Goal: Check status: Check status

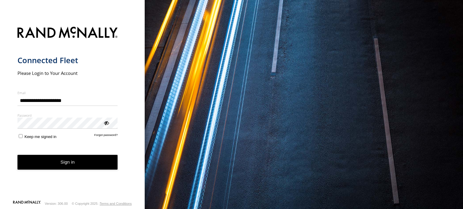
drag, startPoint x: 0, startPoint y: 0, endPoint x: 82, endPoint y: 162, distance: 181.6
click at [82, 162] on button "Sign in" at bounding box center [67, 162] width 100 height 15
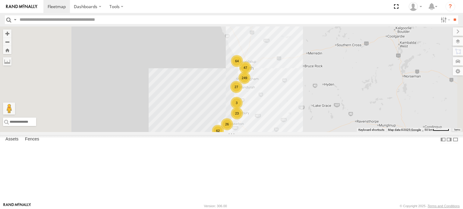
click at [267, 132] on div "249 62 64 26 47 23 7 27 3 CV316- [PERSON_NAME]" at bounding box center [231, 80] width 463 height 106
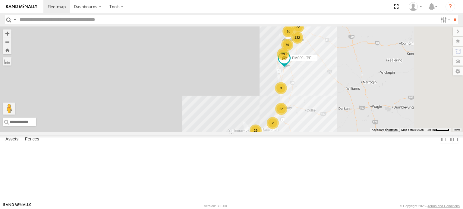
drag, startPoint x: 287, startPoint y: 171, endPoint x: 261, endPoint y: 137, distance: 42.4
click at [261, 132] on div "CV316- [PERSON_NAME] 132 43 79 29 13 34 46 22 6 29 16 22 9 CV381 - MRRC 2 3 5 P…" at bounding box center [231, 80] width 463 height 106
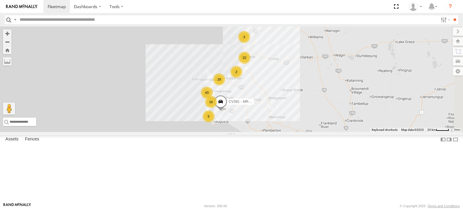
click at [259, 119] on div "CV316- [PERSON_NAME] 132 43 79 29 13 34 46 22 6 29 16 22 9 CV381 - MRRC 2 3 5 P…" at bounding box center [231, 80] width 463 height 106
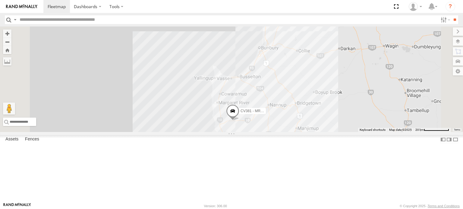
click at [259, 119] on div "CV316- [PERSON_NAME] CV381 - MRRC PM009- [PERSON_NAME]" at bounding box center [231, 80] width 463 height 106
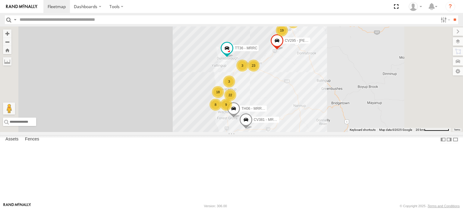
drag, startPoint x: 283, startPoint y: 138, endPoint x: 270, endPoint y: 127, distance: 16.9
click at [270, 127] on div "CV316- [PERSON_NAME] CV381 - MRRC PM009- [PERSON_NAME] 18 3 23 8 9 4 22 19 CV29…" at bounding box center [231, 80] width 463 height 106
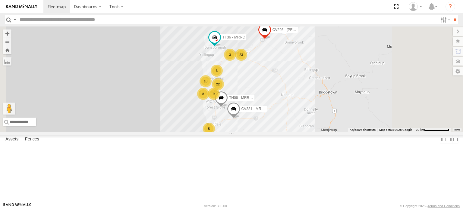
click at [270, 127] on div "CV316- [PERSON_NAME] CV381 - MRRC PM009- [PERSON_NAME] 18 3 23 8 9 4 22 19 CV29…" at bounding box center [231, 80] width 463 height 106
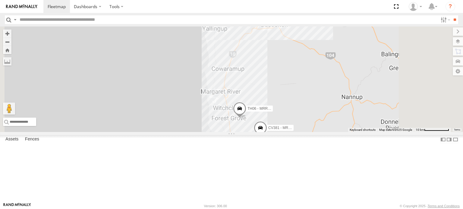
click at [270, 127] on div "CV316- [PERSON_NAME] CV381 - MRRC PM009- [PERSON_NAME] CV295 - [PERSON_NAME] TT…" at bounding box center [231, 80] width 463 height 106
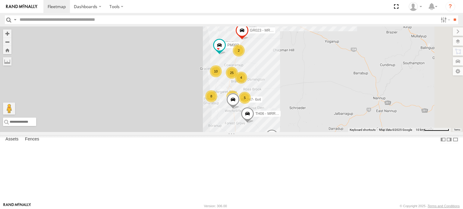
click at [270, 127] on div "CV316- [PERSON_NAME] CV381 - MRRC PM009- [PERSON_NAME] CV295 - [PERSON_NAME] TT…" at bounding box center [231, 80] width 463 height 106
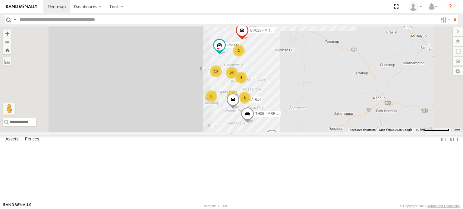
click at [270, 127] on div "CV316- [PERSON_NAME] CV381 - MRRC PM009- [PERSON_NAME] CV295 - [PERSON_NAME] TT…" at bounding box center [231, 80] width 463 height 106
click at [283, 108] on div "CV316- [PERSON_NAME] CV381 - MRRC PM009- [PERSON_NAME] CV295 - [PERSON_NAME] TT…" at bounding box center [231, 80] width 463 height 106
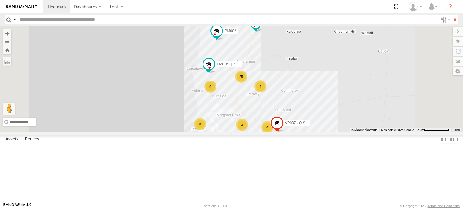
drag, startPoint x: 297, startPoint y: 109, endPoint x: 271, endPoint y: 120, distance: 27.6
click at [271, 120] on div "CV316- [PERSON_NAME] CV381 - MRRC PM009- [PERSON_NAME] CV295 - [PERSON_NAME] TT…" at bounding box center [231, 80] width 463 height 106
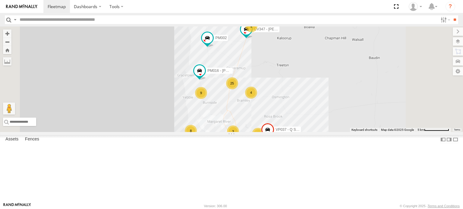
click at [207, 99] on div "9" at bounding box center [201, 93] width 12 height 12
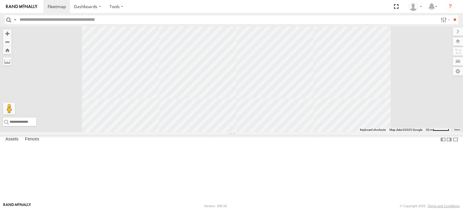
click at [280, 127] on div "CV316- [PERSON_NAME] CV381 - MRRC PM009- [PERSON_NAME] CV295 - [PERSON_NAME] TT…" at bounding box center [231, 80] width 463 height 106
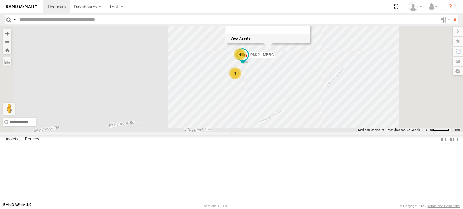
click at [389, 132] on div "CV316- [PERSON_NAME] CV381 - MRRC PM009- [PERSON_NAME] CV295 - [PERSON_NAME] TT…" at bounding box center [231, 80] width 463 height 106
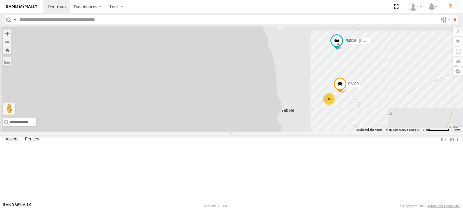
drag, startPoint x: 426, startPoint y: 149, endPoint x: 420, endPoint y: 169, distance: 20.5
click at [425, 132] on div "CV316- [PERSON_NAME] CV381 - MRRC PM009- [PERSON_NAME] CV295 - [PERSON_NAME] TT…" at bounding box center [231, 80] width 463 height 106
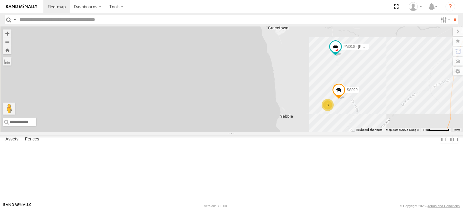
drag, startPoint x: 428, startPoint y: 148, endPoint x: 362, endPoint y: 169, distance: 69.6
click at [362, 132] on div "CV316- [PERSON_NAME] CV381 - MRRC PM009- [PERSON_NAME] CV295 - [PERSON_NAME] TT…" at bounding box center [231, 80] width 463 height 106
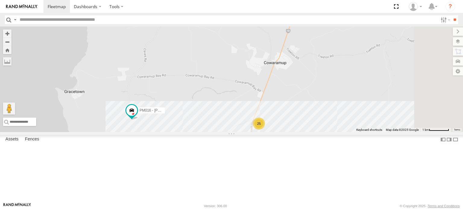
drag, startPoint x: 348, startPoint y: 153, endPoint x: 346, endPoint y: 131, distance: 21.5
click at [346, 131] on div "CV316- [PERSON_NAME] CV381 - MRRC PM009- [PERSON_NAME] CV295 - [PERSON_NAME] TT…" at bounding box center [231, 80] width 463 height 106
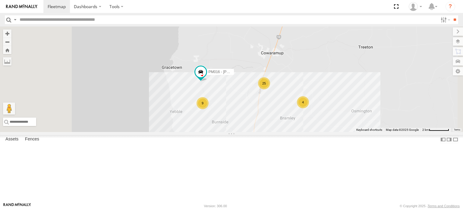
drag, startPoint x: 368, startPoint y: 172, endPoint x: 363, endPoint y: 131, distance: 41.2
click at [363, 131] on div "CV316- [PERSON_NAME] CV381 - MRRC PM009- [PERSON_NAME] CV295 - [PERSON_NAME] TT…" at bounding box center [231, 80] width 463 height 106
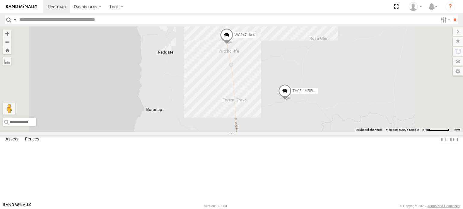
drag, startPoint x: 368, startPoint y: 142, endPoint x: 331, endPoint y: 99, distance: 56.9
click at [331, 99] on div "CV316- [PERSON_NAME] CV381 - MRRC PM009- [PERSON_NAME] CV295 - [PERSON_NAME] TT…" at bounding box center [231, 80] width 463 height 106
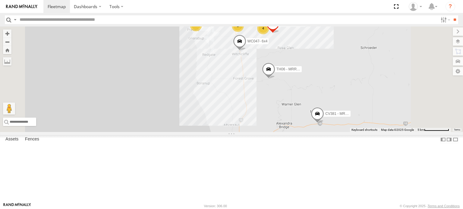
drag, startPoint x: 336, startPoint y: 149, endPoint x: 325, endPoint y: 107, distance: 43.2
click at [325, 107] on div "CV316- [PERSON_NAME] CV381 - MRRC PM009- [PERSON_NAME] CV295 - [PERSON_NAME] TT…" at bounding box center [231, 80] width 463 height 106
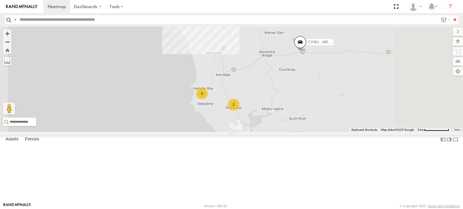
drag, startPoint x: 325, startPoint y: 133, endPoint x: 326, endPoint y: 99, distance: 35.0
click at [326, 99] on div "CV316- [PERSON_NAME] CV381 - MRRC PM009- [PERSON_NAME] CV295 - [PERSON_NAME] TT…" at bounding box center [231, 80] width 463 height 106
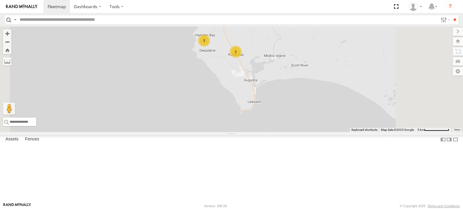
drag, startPoint x: 331, startPoint y: 106, endPoint x: 331, endPoint y: 113, distance: 7.2
click at [331, 113] on div "CV316- [PERSON_NAME] CV381 - MRRC PM009- [PERSON_NAME] CV295 - [PERSON_NAME] TT…" at bounding box center [231, 80] width 463 height 106
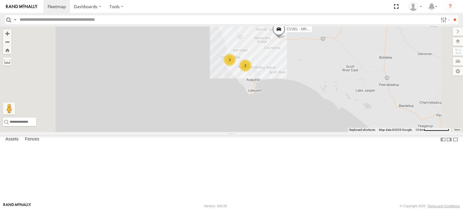
drag, startPoint x: 359, startPoint y: 106, endPoint x: 321, endPoint y: 130, distance: 45.0
click at [321, 130] on div "CV316- [PERSON_NAME] CV381 - MRRC PM009- [PERSON_NAME] CV295 - [PERSON_NAME] TT…" at bounding box center [231, 80] width 463 height 106
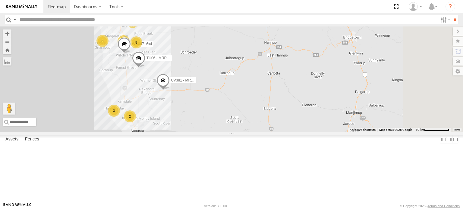
drag, startPoint x: 333, startPoint y: 137, endPoint x: 323, endPoint y: 95, distance: 43.6
click at [323, 95] on div "CV316- [PERSON_NAME] CV381 - MRRC PM009- [PERSON_NAME] CV295 - [PERSON_NAME] TT…" at bounding box center [231, 80] width 463 height 106
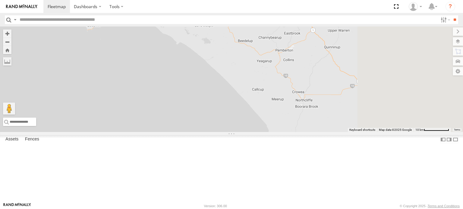
drag, startPoint x: 331, startPoint y: 114, endPoint x: 298, endPoint y: 74, distance: 51.8
click at [298, 74] on div "CV316- [PERSON_NAME] CV381 - MRRC PM009- [PERSON_NAME] CV295 - [PERSON_NAME] TT…" at bounding box center [231, 80] width 463 height 106
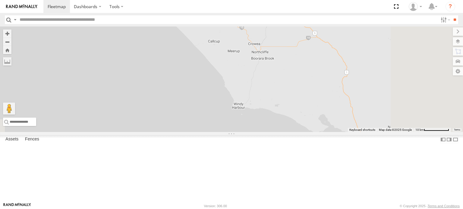
drag, startPoint x: 317, startPoint y: 98, endPoint x: 289, endPoint y: 86, distance: 30.7
click at [289, 86] on div "CV316- [PERSON_NAME] CV381 - MRRC PM009- [PERSON_NAME] CV295 - [PERSON_NAME] TT…" at bounding box center [231, 80] width 463 height 106
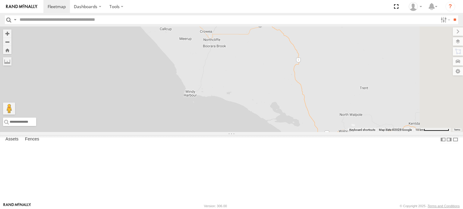
drag, startPoint x: 277, startPoint y: 77, endPoint x: 255, endPoint y: 64, distance: 25.3
click at [255, 64] on div "CV316- [PERSON_NAME] CV381 - MRRC PM009- [PERSON_NAME] CV295 - [PERSON_NAME] TT…" at bounding box center [231, 80] width 463 height 106
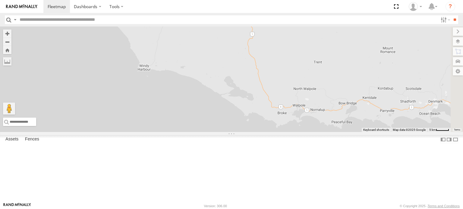
drag, startPoint x: 283, startPoint y: 57, endPoint x: 290, endPoint y: 100, distance: 43.1
click at [290, 100] on div "CV316- [PERSON_NAME] CV381 - MRRC PM009- [PERSON_NAME] CV295 - [PERSON_NAME] TT…" at bounding box center [231, 80] width 463 height 106
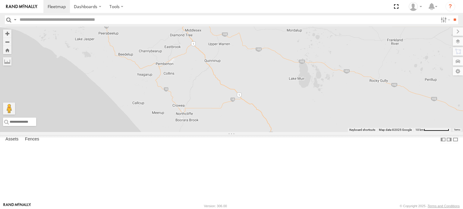
drag, startPoint x: 284, startPoint y: 79, endPoint x: 286, endPoint y: 120, distance: 41.0
click at [286, 120] on div "CV316- [PERSON_NAME] CV381 - MRRC PM009- [PERSON_NAME] CV295 - [PERSON_NAME] TT…" at bounding box center [231, 80] width 463 height 106
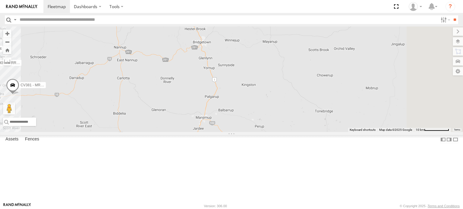
drag, startPoint x: 305, startPoint y: 89, endPoint x: 315, endPoint y: 132, distance: 44.4
click at [315, 132] on div "CV316- [PERSON_NAME] CV381 - MRRC PM009- [PERSON_NAME] CV295 - [PERSON_NAME] TT…" at bounding box center [231, 80] width 463 height 106
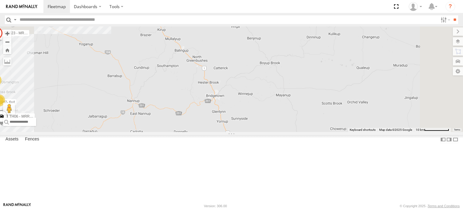
drag, startPoint x: 288, startPoint y: 99, endPoint x: 302, endPoint y: 124, distance: 29.1
click at [302, 124] on div "CV316- [PERSON_NAME] CV381 - MRRC PM009- [PERSON_NAME] CV295 - [PERSON_NAME] TT…" at bounding box center [231, 80] width 463 height 106
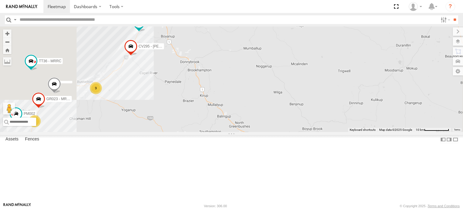
drag, startPoint x: 258, startPoint y: 75, endPoint x: 283, endPoint y: 113, distance: 45.5
click at [283, 113] on div "CV316- [PERSON_NAME] CV381 - MRRC PM009- [PERSON_NAME] CV295 - [PERSON_NAME] TT…" at bounding box center [231, 80] width 463 height 106
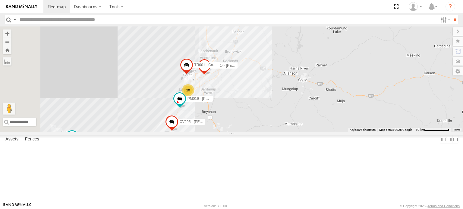
drag, startPoint x: 301, startPoint y: 97, endPoint x: 298, endPoint y: 146, distance: 48.9
click at [298, 132] on div "CV316- [PERSON_NAME] CV381 - MRRC PM009- [PERSON_NAME] CV295 - [PERSON_NAME] TT…" at bounding box center [231, 80] width 463 height 106
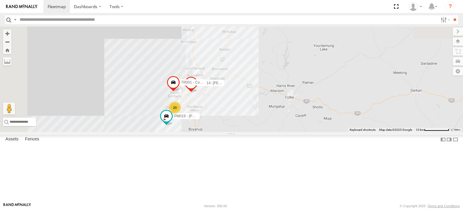
click at [298, 132] on div "CV316- [PERSON_NAME] CV381 - MRRC PM009- [PERSON_NAME] CV295 - [PERSON_NAME] TT…" at bounding box center [231, 80] width 463 height 106
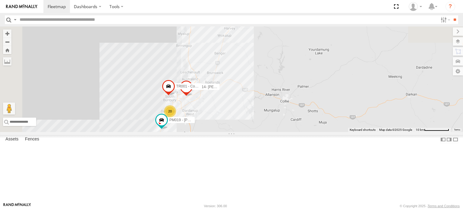
click at [175, 96] on span at bounding box center [168, 88] width 13 height 16
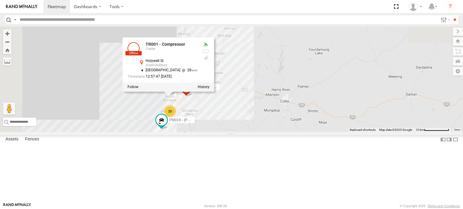
click at [324, 85] on div "CV316- [PERSON_NAME] CV381 - MRRC PM009- [PERSON_NAME] CV295 - [PERSON_NAME] TT…" at bounding box center [231, 80] width 463 height 106
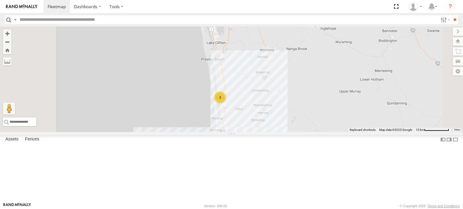
drag, startPoint x: 323, startPoint y: 66, endPoint x: 337, endPoint y: 163, distance: 97.4
click at [337, 132] on div "CV316- [PERSON_NAME] CV381 - MRRC PM009- [PERSON_NAME] CV295 - [PERSON_NAME] TT…" at bounding box center [231, 80] width 463 height 106
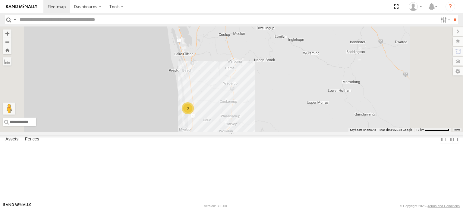
drag, startPoint x: 291, startPoint y: 101, endPoint x: 281, endPoint y: 159, distance: 58.6
click at [281, 132] on div "CV316- [PERSON_NAME] CV381 - MRRC PM009- [PERSON_NAME] CV295 - [PERSON_NAME] TT…" at bounding box center [231, 80] width 463 height 106
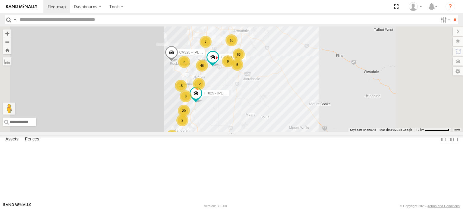
drag, startPoint x: 283, startPoint y: 111, endPoint x: 280, endPoint y: 179, distance: 67.8
click at [280, 132] on div "CV316- [PERSON_NAME] CV381 - MRRC PM009- [PERSON_NAME] CV295 - [PERSON_NAME] TT…" at bounding box center [231, 80] width 463 height 106
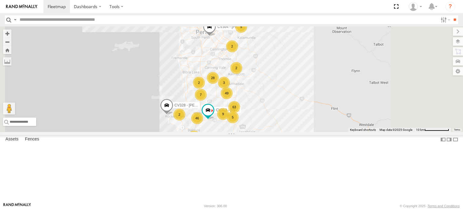
drag, startPoint x: 312, startPoint y: 121, endPoint x: 309, endPoint y: 164, distance: 42.6
click at [309, 95] on div "CV316- [PERSON_NAME] CV381 - MRRC PM009- [PERSON_NAME] CV295 - [PERSON_NAME] TT…" at bounding box center [461, 95] width 463 height 0
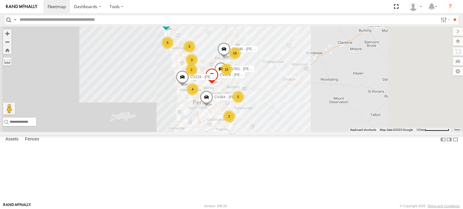
drag, startPoint x: 318, startPoint y: 100, endPoint x: 343, endPoint y: 124, distance: 34.5
click at [343, 124] on div "CV316- [PERSON_NAME] CV381 - MRRC PM009- [PERSON_NAME] CV295 - [PERSON_NAME] TT…" at bounding box center [231, 80] width 463 height 106
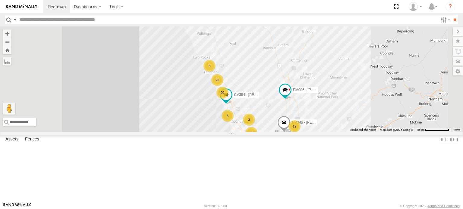
drag, startPoint x: 327, startPoint y: 85, endPoint x: 328, endPoint y: 104, distance: 19.0
click at [328, 104] on div "CV316- [PERSON_NAME] CV381 - MRRC PM009- [PERSON_NAME] CV295 - [PERSON_NAME] TT…" at bounding box center [231, 80] width 463 height 106
click at [305, 108] on div "CV316- [PERSON_NAME] CV381 - MRRC PM009- [PERSON_NAME] CV295 - [PERSON_NAME] TT…" at bounding box center [231, 80] width 463 height 106
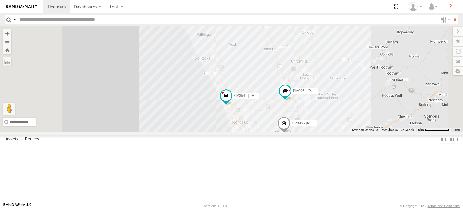
click at [305, 108] on div "CV316- [PERSON_NAME] CV381 - MRRC PM009- [PERSON_NAME] CV295 - [PERSON_NAME] TT…" at bounding box center [231, 80] width 463 height 106
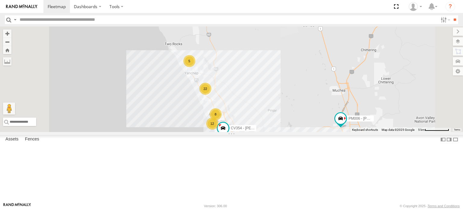
drag, startPoint x: 325, startPoint y: 146, endPoint x: 299, endPoint y: 120, distance: 36.4
click at [299, 120] on div "CV316- [PERSON_NAME] CV381 - MRRC PM009- [PERSON_NAME] CV295 - [PERSON_NAME] TT…" at bounding box center [231, 80] width 463 height 106
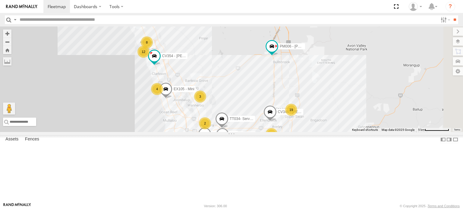
drag, startPoint x: 328, startPoint y: 152, endPoint x: 309, endPoint y: 117, distance: 39.8
click at [309, 117] on div "CV316- [PERSON_NAME] CV381 - MRRC PM009- [PERSON_NAME] CV295 - [PERSON_NAME] TT…" at bounding box center [231, 80] width 463 height 106
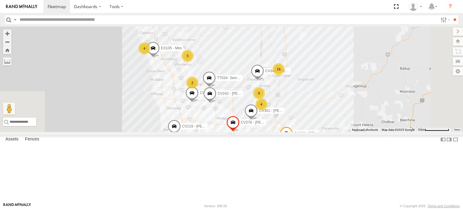
drag, startPoint x: 331, startPoint y: 190, endPoint x: 309, endPoint y: 78, distance: 114.2
click at [309, 78] on div "CV316- [PERSON_NAME] CV381 - MRRC PM009- [PERSON_NAME] CV295 - [PERSON_NAME] TT…" at bounding box center [231, 80] width 463 height 106
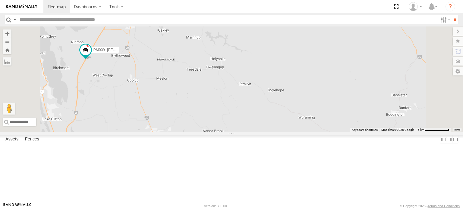
drag, startPoint x: 230, startPoint y: 165, endPoint x: 272, endPoint y: 154, distance: 43.3
click at [272, 132] on div "CV316- [PERSON_NAME] CV381 - MRRC PM009- [PERSON_NAME] CV295 - [PERSON_NAME] TT…" at bounding box center [231, 80] width 463 height 106
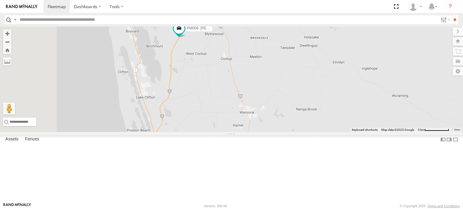
drag, startPoint x: 269, startPoint y: 174, endPoint x: 264, endPoint y: 131, distance: 43.2
click at [264, 131] on div "CV316- [PERSON_NAME] CV381 - MRRC PM009- [PERSON_NAME] CV295 - [PERSON_NAME] TT…" at bounding box center [231, 80] width 463 height 106
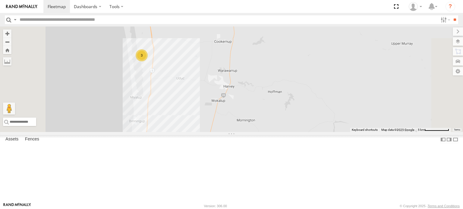
drag
click at [250, 132] on div "CV316- [PERSON_NAME] CV381 - MRRC PM009- [PERSON_NAME] CV295 - [PERSON_NAME] TT…" at bounding box center [231, 80] width 463 height 106
click at [245, 104] on div "CV316- [PERSON_NAME] CV381 - MRRC PM009- [PERSON_NAME] CV295 - [PERSON_NAME] TT…" at bounding box center [231, 80] width 463 height 106
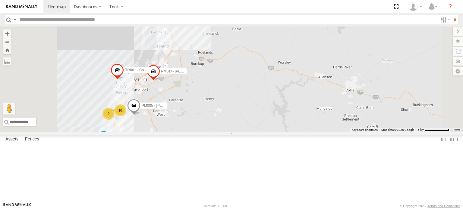
click at [256, 132] on div "CV316- [PERSON_NAME] CV381 - MRRC PM009- [PERSON_NAME] CV295 - [PERSON_NAME] TT…" at bounding box center [231, 80] width 463 height 106
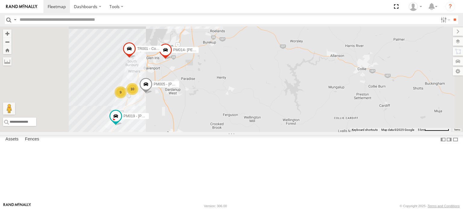
click at [275, 111] on div "CV316- [PERSON_NAME] CV381 - MRRC PM009- [PERSON_NAME] CV295 - [PERSON_NAME] TT…" at bounding box center [231, 80] width 463 height 106
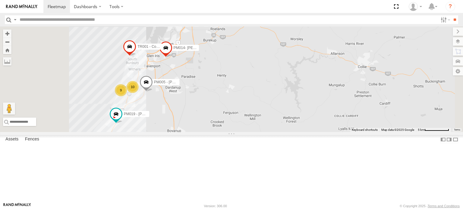
click at [217, 50] on span "PM014- [PERSON_NAME]" at bounding box center [195, 48] width 43 height 4
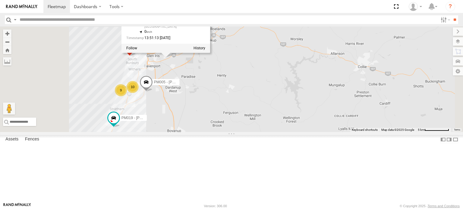
click at [247, 132] on div "CV316- [PERSON_NAME] CV381 - MRRC PM009- [PERSON_NAME] CV295 - [PERSON_NAME] TT…" at bounding box center [231, 80] width 463 height 106
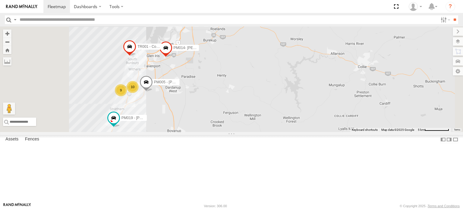
click at [139, 93] on div "10" at bounding box center [133, 87] width 12 height 12
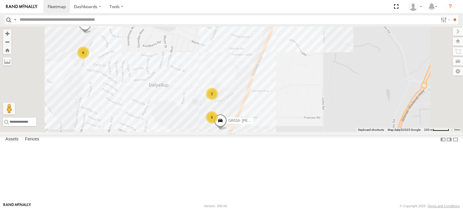
click at [323, 127] on div "CV316- [PERSON_NAME] CV381 - MRRC PM009- [PERSON_NAME] CV295 - [PERSON_NAME] TT…" at bounding box center [231, 80] width 463 height 106
click at [227, 130] on span at bounding box center [220, 122] width 13 height 16
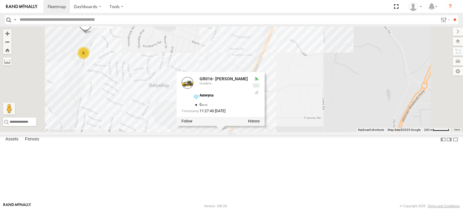
click at [274, 132] on div "CV316- [PERSON_NAME] CV381 - MRRC PM009- [PERSON_NAME] CV295 - [PERSON_NAME] TT…" at bounding box center [231, 80] width 463 height 106
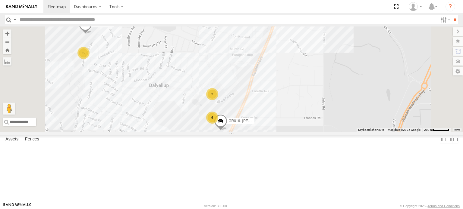
click at [227, 130] on span at bounding box center [220, 122] width 13 height 16
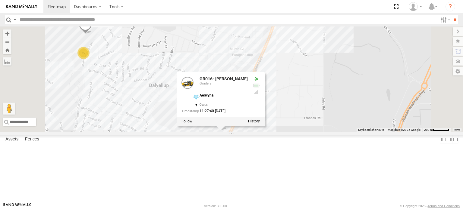
click at [317, 132] on div "CV316- [PERSON_NAME] CV381 - MRRC PM009- [PERSON_NAME] CV295 - [PERSON_NAME] TT…" at bounding box center [231, 80] width 463 height 106
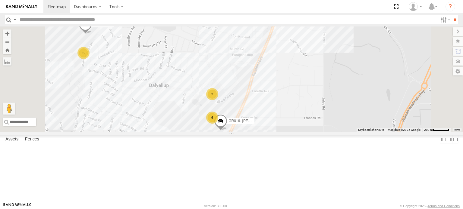
click at [218, 100] on div "2" at bounding box center [212, 94] width 12 height 12
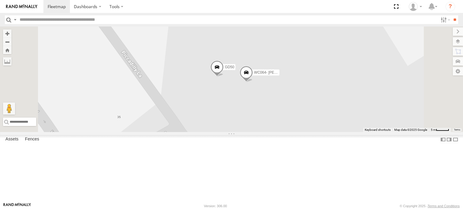
click at [253, 82] on span at bounding box center [245, 74] width 13 height 16
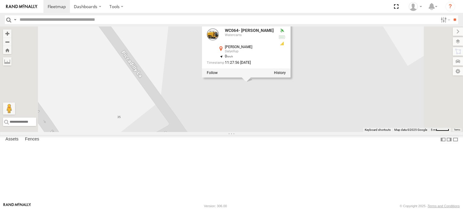
click at [305, 132] on div "CV316- [PERSON_NAME] CV381 - MRRC PM009- [PERSON_NAME] CV295 - [PERSON_NAME] TT…" at bounding box center [231, 80] width 463 height 106
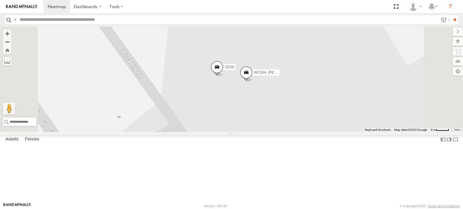
click at [305, 132] on div "CV316- [PERSON_NAME] CV381 - MRRC PM009- [PERSON_NAME] CV295 - [PERSON_NAME] TT…" at bounding box center [231, 80] width 463 height 106
click at [224, 77] on span at bounding box center [216, 68] width 13 height 16
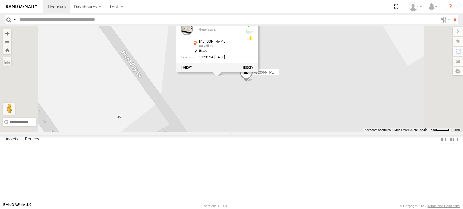
click at [287, 132] on div "CV316- [PERSON_NAME] CV381 - MRRC PM009- [PERSON_NAME] CV295 - [PERSON_NAME] TT…" at bounding box center [231, 80] width 463 height 106
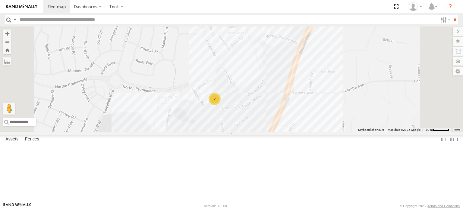
drag, startPoint x: 224, startPoint y: 164, endPoint x: 239, endPoint y: 118, distance: 48.4
click at [239, 118] on div "CV316- [PERSON_NAME] CV381 - MRRC PM009- [PERSON_NAME] CV295 - [PERSON_NAME] TT…" at bounding box center [231, 80] width 463 height 106
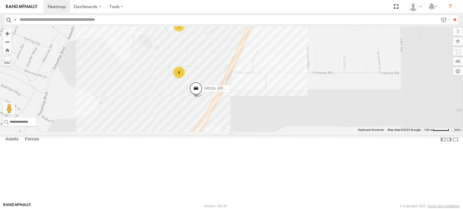
click at [243, 132] on div "CV316- [PERSON_NAME] CV381 - MRRC PM009- [PERSON_NAME] CV295 - [PERSON_NAME] TT…" at bounding box center [231, 80] width 463 height 106
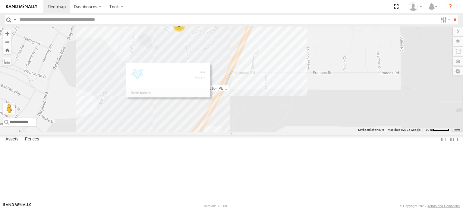
click at [243, 132] on div "CV316- [PERSON_NAME] CV381 - MRRC PM009- [PERSON_NAME] CV295 - [PERSON_NAME] TT…" at bounding box center [231, 80] width 463 height 106
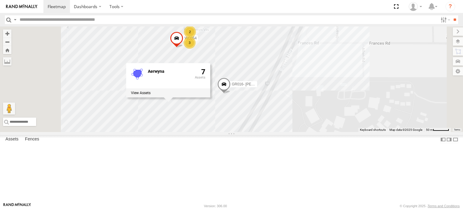
click at [274, 132] on div "CV316- [PERSON_NAME] CV381 - MRRC PM009- [PERSON_NAME] CV295 - [PERSON_NAME] TT…" at bounding box center [231, 80] width 463 height 106
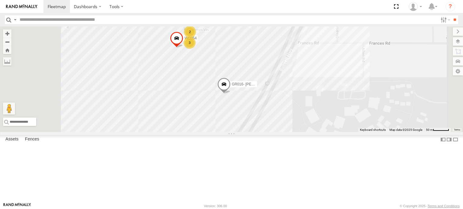
click at [196, 49] on div "3" at bounding box center [189, 43] width 12 height 12
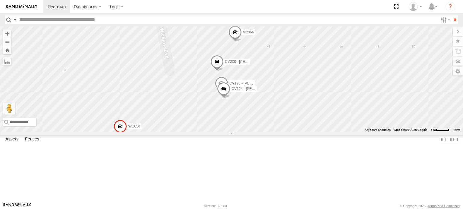
drag, startPoint x: 302, startPoint y: 138, endPoint x: 268, endPoint y: 153, distance: 37.1
click at [268, 132] on div "CV316- [PERSON_NAME] CV381 - MRRC PM009- [PERSON_NAME] CV295 - [PERSON_NAME] TT…" at bounding box center [231, 80] width 463 height 106
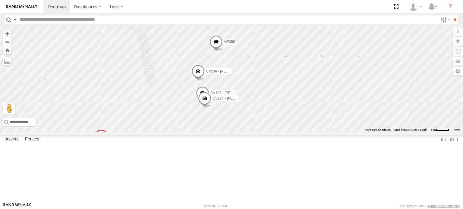
drag, startPoint x: 365, startPoint y: 93, endPoint x: 366, endPoint y: 106, distance: 13.0
click at [366, 106] on div "CV316- [PERSON_NAME] CV381 - MRRC PM009- [PERSON_NAME] CV295 - [PERSON_NAME] TT…" at bounding box center [231, 80] width 463 height 106
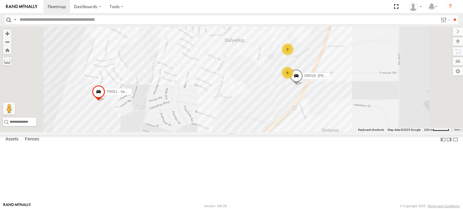
click at [311, 130] on div "CV316- [PERSON_NAME] CV381 - MRRC PM009- [PERSON_NAME] CV295 - [PERSON_NAME] TT…" at bounding box center [231, 80] width 463 height 106
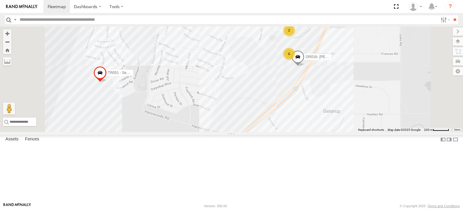
drag, startPoint x: 222, startPoint y: 107, endPoint x: 224, endPoint y: 86, distance: 21.7
click at [224, 86] on div "CV316- [PERSON_NAME] CV381 - MRRC PM009- [PERSON_NAME] CV295 - [PERSON_NAME] TT…" at bounding box center [231, 80] width 463 height 106
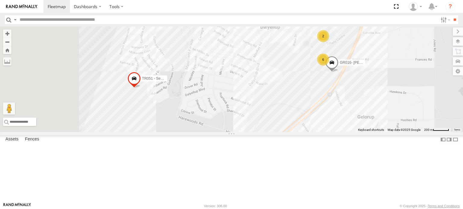
drag, startPoint x: 202, startPoint y: 144, endPoint x: 240, endPoint y: 153, distance: 38.6
click at [240, 132] on div "CV316- [PERSON_NAME] CV381 - MRRC PM009- [PERSON_NAME] CV295 - [PERSON_NAME] TT…" at bounding box center [231, 80] width 463 height 106
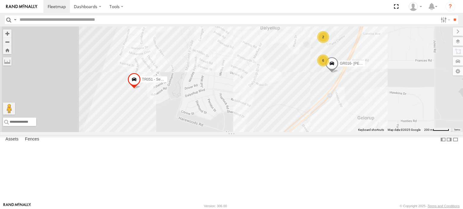
click at [205, 132] on div "CV316- [PERSON_NAME] CV381 - MRRC PM009- [PERSON_NAME] CV295 - [PERSON_NAME] TT…" at bounding box center [231, 80] width 463 height 106
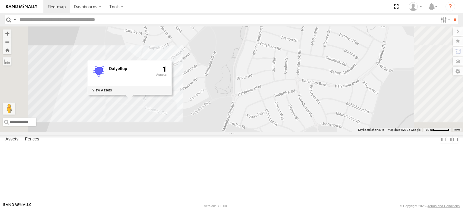
click at [207, 132] on div "CV316- [PERSON_NAME] CV381 - MRRC PM009- [PERSON_NAME] CV295 - [PERSON_NAME] TT…" at bounding box center [231, 80] width 463 height 106
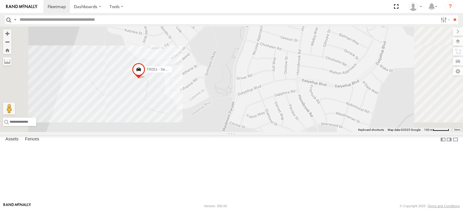
drag, startPoint x: 299, startPoint y: 62, endPoint x: 279, endPoint y: 156, distance: 95.5
click at [279, 132] on div "CV316- [PERSON_NAME] CV381 - MRRC PM009- [PERSON_NAME] CV295 - [PERSON_NAME] TT…" at bounding box center [231, 80] width 463 height 106
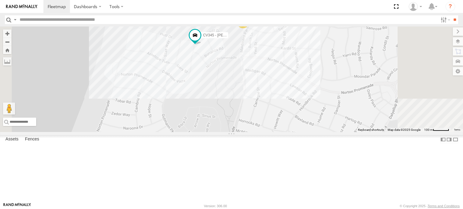
drag, startPoint x: 274, startPoint y: 107, endPoint x: 281, endPoint y: 158, distance: 50.7
click at [281, 132] on div "CV316- [PERSON_NAME] CV381 - MRRC PM009- [PERSON_NAME] CV295 - [PERSON_NAME] TT…" at bounding box center [231, 80] width 463 height 106
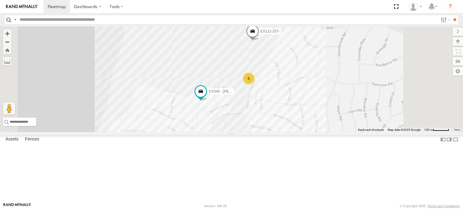
click at [294, 85] on div "CV316- [PERSON_NAME] CV381 - MRRC PM009- [PERSON_NAME] CV295 - [PERSON_NAME] TT…" at bounding box center [231, 80] width 463 height 106
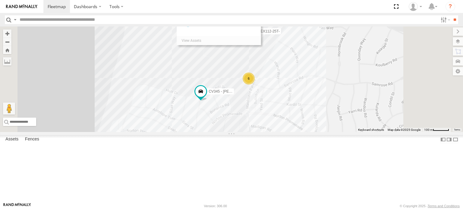
click at [294, 85] on div "CV316- [PERSON_NAME] CV381 - MRRC PM009- [PERSON_NAME] CV295 - [PERSON_NAME] TT…" at bounding box center [231, 80] width 463 height 106
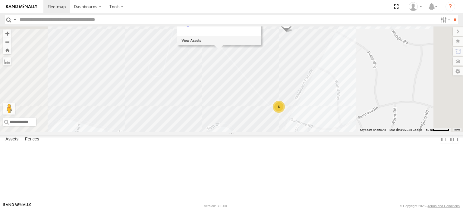
click at [347, 132] on div "CV316- [PERSON_NAME] CV381 - MRRC PM009- [PERSON_NAME] CV295 - [PERSON_NAME] TT…" at bounding box center [231, 80] width 463 height 106
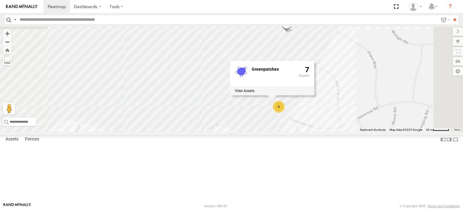
click at [285, 113] on div "6" at bounding box center [279, 107] width 12 height 12
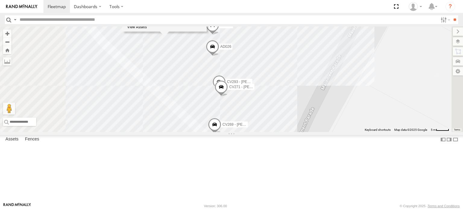
drag, startPoint x: 376, startPoint y: 88, endPoint x: 371, endPoint y: 133, distance: 45.8
click at [371, 132] on div "CV316- [PERSON_NAME] CV381 - MRRC PM009- [PERSON_NAME] CV295 - [PERSON_NAME] TT…" at bounding box center [231, 80] width 463 height 106
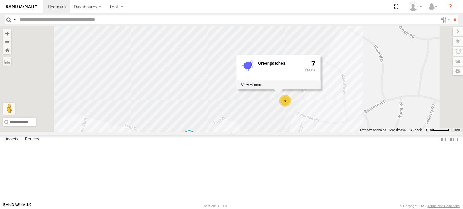
click at [386, 132] on div "CV316- [PERSON_NAME] CV381 - MRRC PM009- [PERSON_NAME] CV295 - [PERSON_NAME] TT…" at bounding box center [231, 80] width 463 height 106
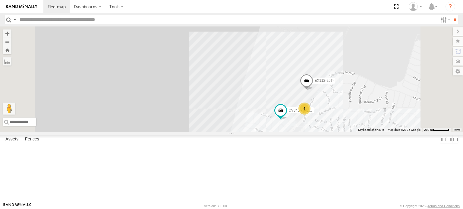
drag, startPoint x: 386, startPoint y: 186, endPoint x: 376, endPoint y: 164, distance: 24.6
click at [376, 132] on div "CV316- [PERSON_NAME] CV381 - MRRC PM009- [PERSON_NAME] CV295 - [PERSON_NAME] TT…" at bounding box center [231, 80] width 463 height 106
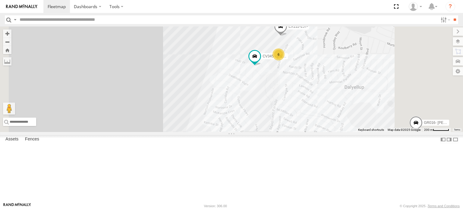
drag, startPoint x: 382, startPoint y: 143, endPoint x: 366, endPoint y: 108, distance: 38.1
click at [366, 108] on div "CV316- [PERSON_NAME] CV381 - MRRC PM009- [PERSON_NAME] CV295 - [PERSON_NAME] TT…" at bounding box center [231, 80] width 463 height 106
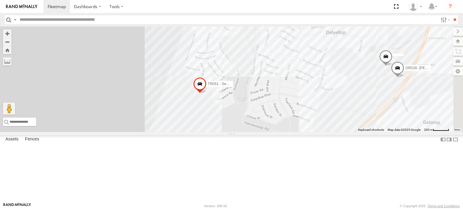
drag, startPoint x: 345, startPoint y: 149, endPoint x: 329, endPoint y: 95, distance: 55.9
click at [329, 95] on div "CV316- [PERSON_NAME] CV381 - MRRC PM009- [PERSON_NAME] CV295 - [PERSON_NAME] TT…" at bounding box center [231, 80] width 463 height 106
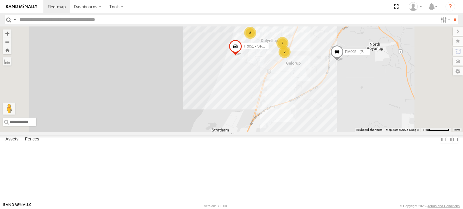
drag, startPoint x: 345, startPoint y: 159, endPoint x: 339, endPoint y: 119, distance: 40.2
click at [339, 119] on div "CV316- [PERSON_NAME] CV381 - MRRC PM009- [PERSON_NAME] CV295 - [PERSON_NAME] TT…" at bounding box center [231, 80] width 463 height 106
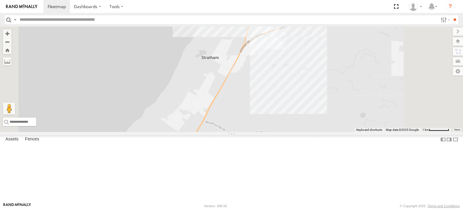
drag, startPoint x: 339, startPoint y: 127, endPoint x: 343, endPoint y: 104, distance: 24.1
click at [343, 104] on div "CV316- [PERSON_NAME] CV381 - MRRC PM009- [PERSON_NAME] CV295 - [PERSON_NAME] TT…" at bounding box center [231, 80] width 463 height 106
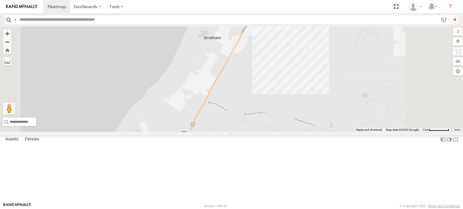
click at [338, 77] on div "CV316- [PERSON_NAME] CV381 - MRRC PM009- [PERSON_NAME] CV295 - [PERSON_NAME] TT…" at bounding box center [231, 80] width 463 height 106
click at [348, 99] on div "CV316- [PERSON_NAME] CV381 - MRRC PM009- [PERSON_NAME] CV295 - [PERSON_NAME] TT…" at bounding box center [231, 80] width 463 height 106
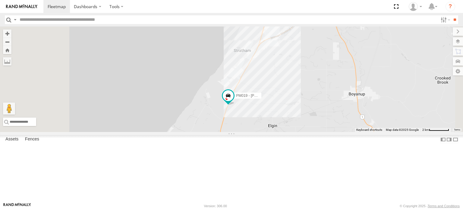
drag, startPoint x: 329, startPoint y: 174, endPoint x: 339, endPoint y: 127, distance: 47.2
click at [339, 127] on div "CV316- [PERSON_NAME] CV381 - MRRC PM009- [PERSON_NAME] CV295 - [PERSON_NAME] TT…" at bounding box center [231, 80] width 463 height 106
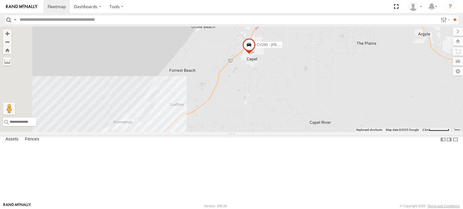
drag, startPoint x: 281, startPoint y: 184, endPoint x: 312, endPoint y: 136, distance: 56.9
click at [312, 132] on div "CV316- [PERSON_NAME] CV381 - MRRC PM009- [PERSON_NAME] CV295 - [PERSON_NAME] TT…" at bounding box center [231, 80] width 463 height 106
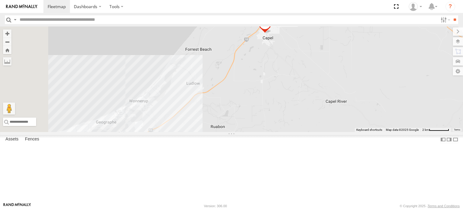
drag, startPoint x: 233, startPoint y: 178, endPoint x: 258, endPoint y: 149, distance: 38.2
click at [258, 132] on div "CV316- [PERSON_NAME] CV381 - MRRC PM009- [PERSON_NAME] CV295 - [PERSON_NAME] TT…" at bounding box center [231, 80] width 463 height 106
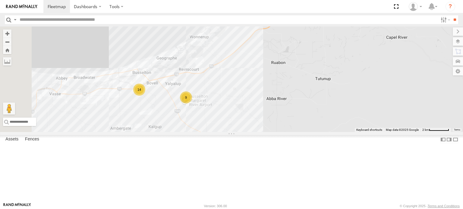
drag, startPoint x: 234, startPoint y: 168, endPoint x: 269, endPoint y: 142, distance: 43.2
click at [269, 132] on div "CV316- [PERSON_NAME] CV381 - MRRC PM009- [PERSON_NAME] CV295 - [PERSON_NAME] TT…" at bounding box center [231, 80] width 463 height 106
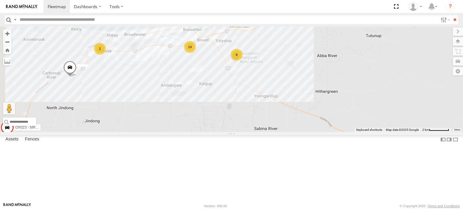
drag, startPoint x: 219, startPoint y: 166, endPoint x: 275, endPoint y: 144, distance: 60.5
click at [275, 132] on div "CV316- [PERSON_NAME] CV381 - MRRC PM009- [PERSON_NAME] CV295 - [PERSON_NAME] TT…" at bounding box center [231, 80] width 463 height 106
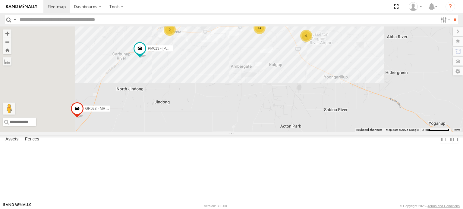
drag, startPoint x: 239, startPoint y: 151, endPoint x: 257, endPoint y: 101, distance: 53.0
click at [257, 101] on div "CV316- [PERSON_NAME] CV381 - MRRC PM009- [PERSON_NAME] CV295 - [PERSON_NAME] TT…" at bounding box center [231, 80] width 463 height 106
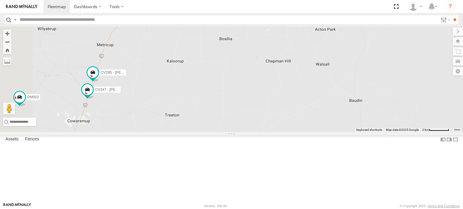
drag, startPoint x: 203, startPoint y: 170, endPoint x: 224, endPoint y: 117, distance: 57.0
click at [224, 117] on div "CV316- [PERSON_NAME] CV381 - MRRC PM009- [PERSON_NAME] CV295 - [PERSON_NAME] TT…" at bounding box center [231, 80] width 463 height 106
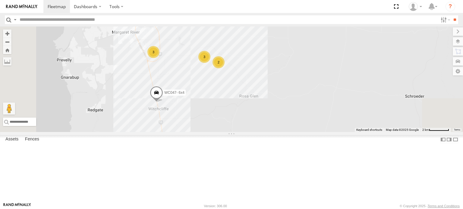
drag, startPoint x: 257, startPoint y: 130, endPoint x: 274, endPoint y: 88, distance: 44.4
click at [210, 63] on div "3" at bounding box center [204, 57] width 12 height 12
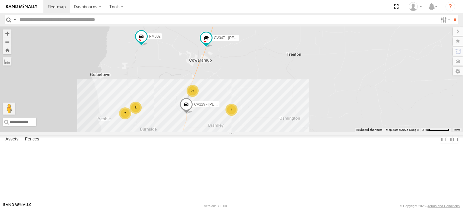
drag, startPoint x: 274, startPoint y: 88, endPoint x: 315, endPoint y: 224, distance: 141.6
click at [315, 209] on html "Dashboards" at bounding box center [231, 104] width 463 height 209
click at [279, 115] on div "CV316- [PERSON_NAME] CV381 - MRRC PM009- [PERSON_NAME] CV295 - [PERSON_NAME] TT…" at bounding box center [231, 80] width 463 height 106
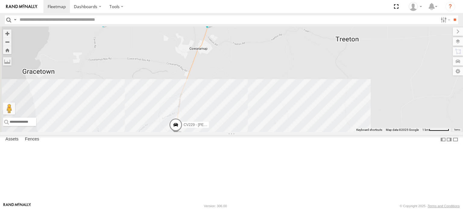
click at [279, 115] on div "CV316- [PERSON_NAME] CV381 - MRRC PM009- [PERSON_NAME] CV295 - [PERSON_NAME] TT…" at bounding box center [231, 80] width 463 height 106
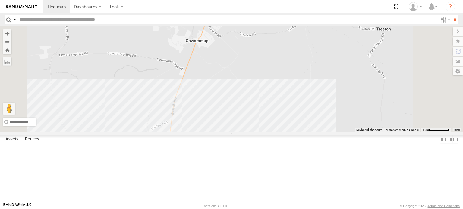
click at [279, 115] on div "CV316- [PERSON_NAME] CV381 - MRRC PM009- [PERSON_NAME] CV295 - [PERSON_NAME] TT…" at bounding box center [231, 80] width 463 height 106
click at [275, 92] on div "CV316- [PERSON_NAME] CV381 - MRRC PM009- [PERSON_NAME] CV295 - [PERSON_NAME] TT…" at bounding box center [231, 80] width 463 height 106
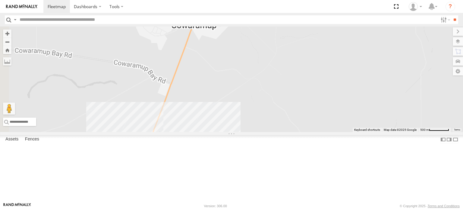
click at [275, 92] on div "CV316- [PERSON_NAME] CV381 - MRRC PM009- [PERSON_NAME] CV295 - [PERSON_NAME] TT…" at bounding box center [231, 80] width 463 height 106
click at [272, 78] on div "CV316- [PERSON_NAME] CV381 - MRRC PM009- [PERSON_NAME] CV295 - [PERSON_NAME] TT…" at bounding box center [231, 80] width 463 height 106
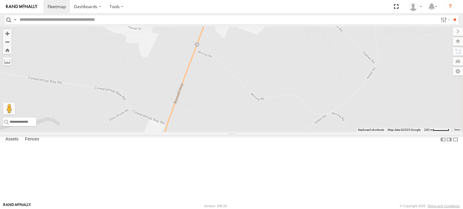
drag, startPoint x: 202, startPoint y: 121, endPoint x: 203, endPoint y: 179, distance: 57.9
click at [203, 132] on div "CV316- [PERSON_NAME] CV381 - MRRC PM009- [PERSON_NAME] CV295 - [PERSON_NAME] TT…" at bounding box center [231, 80] width 463 height 106
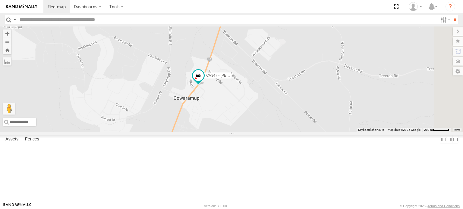
drag, startPoint x: 292, startPoint y: 98, endPoint x: 288, endPoint y: 129, distance: 31.0
click at [288, 129] on div "CV316- [PERSON_NAME] CV381 - MRRC PM009- [PERSON_NAME] CV295 - [PERSON_NAME] TT…" at bounding box center [231, 80] width 463 height 106
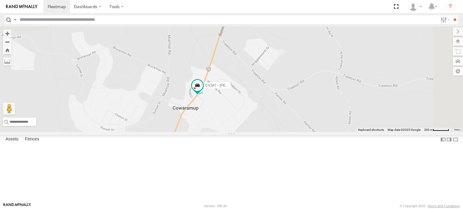
click at [293, 105] on div "CV316- [PERSON_NAME] CV381 - MRRC PM009- [PERSON_NAME] CV295 - [PERSON_NAME] TT…" at bounding box center [231, 80] width 463 height 106
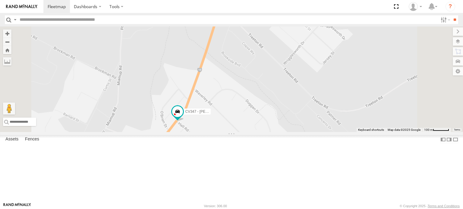
click at [278, 122] on div "CV316- [PERSON_NAME] CV381 - MRRC PM009- [PERSON_NAME] CV295 - [PERSON_NAME] TT…" at bounding box center [231, 80] width 463 height 106
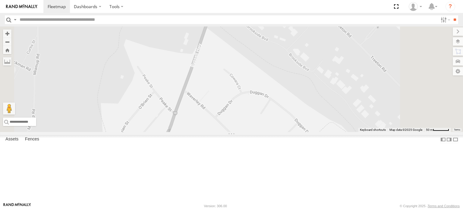
drag, startPoint x: 284, startPoint y: 141, endPoint x: 302, endPoint y: 104, distance: 40.6
click at [302, 104] on div "CV316- [PERSON_NAME] CV381 - MRRC PM009- [PERSON_NAME] CV295 - [PERSON_NAME] TT…" at bounding box center [231, 80] width 463 height 106
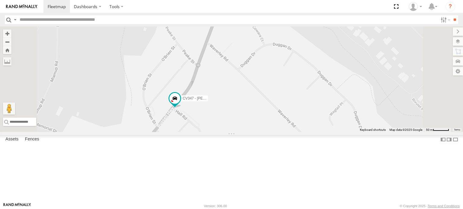
click at [257, 132] on div "CV316- [PERSON_NAME] CV381 - MRRC PM009- [PERSON_NAME] CV295 - [PERSON_NAME] TT…" at bounding box center [231, 80] width 463 height 106
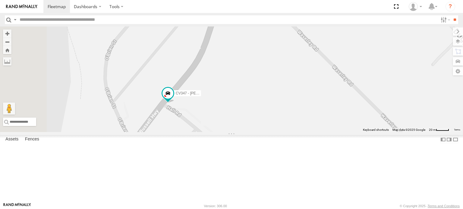
click at [257, 132] on div "CV316- [PERSON_NAME] CV381 - MRRC PM009- [PERSON_NAME] CV295 - [PERSON_NAME] TT…" at bounding box center [231, 80] width 463 height 106
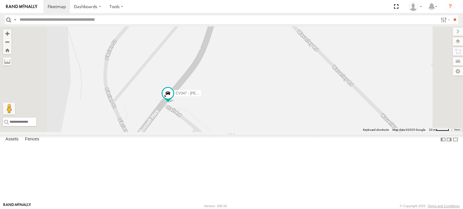
click at [257, 132] on div "CV316- [PERSON_NAME] CV381 - MRRC PM009- [PERSON_NAME] CV295 - [PERSON_NAME] TT…" at bounding box center [231, 80] width 463 height 106
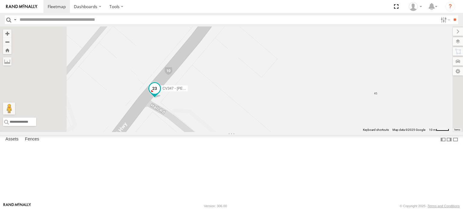
click at [160, 94] on span at bounding box center [154, 88] width 11 height 11
click at [277, 126] on div "CV316- [PERSON_NAME] CV381 - MRRC PM009- [PERSON_NAME] CV295 - [PERSON_NAME] TT…" at bounding box center [231, 80] width 463 height 106
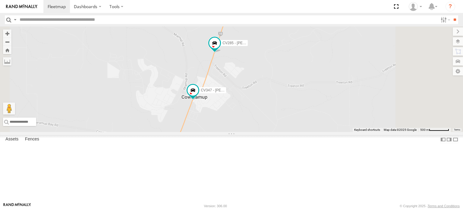
click at [287, 132] on div "CV316- [PERSON_NAME] CV381 - MRRC PM009- [PERSON_NAME] CV295 - [PERSON_NAME] TT…" at bounding box center [231, 80] width 463 height 106
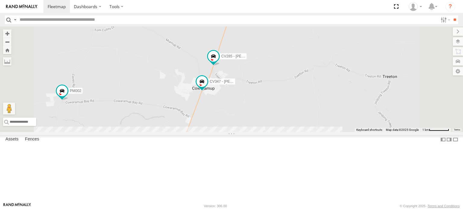
drag, startPoint x: 319, startPoint y: 159, endPoint x: 320, endPoint y: 116, distance: 43.1
click at [320, 116] on div "CV316- [PERSON_NAME] CV381 - MRRC PM009- [PERSON_NAME] CV295 - [PERSON_NAME] TT…" at bounding box center [231, 80] width 463 height 106
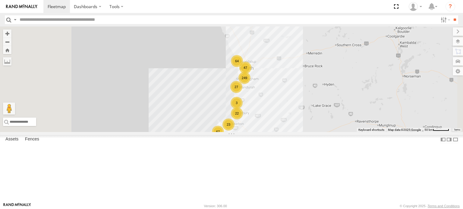
click at [307, 132] on div "249 67 64 47 22 23 27 3 6 CV316- [PERSON_NAME]" at bounding box center [231, 80] width 463 height 106
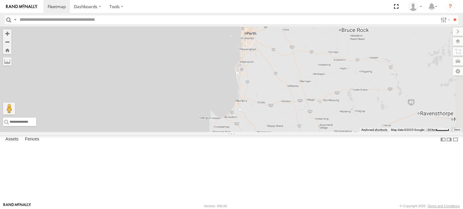
click at [307, 132] on div "CV316- [PERSON_NAME]" at bounding box center [231, 80] width 463 height 106
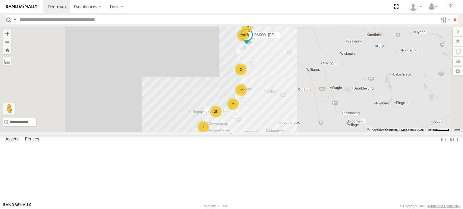
click at [307, 132] on div "CV316- [PERSON_NAME] 168 59 79 28 11 34 9 28 22 9 2 2 3 5 PM009- [PERSON_NAME]" at bounding box center [231, 80] width 463 height 106
click at [284, 132] on div "CV316- [PERSON_NAME] 168 59 79 28 11 34 9 28 22 9 2 2 3 5 PM009- [PERSON_NAME]" at bounding box center [231, 80] width 463 height 106
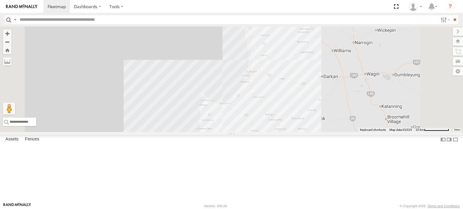
click at [284, 132] on div "CV316- [PERSON_NAME] PM009- [PERSON_NAME]" at bounding box center [231, 80] width 463 height 106
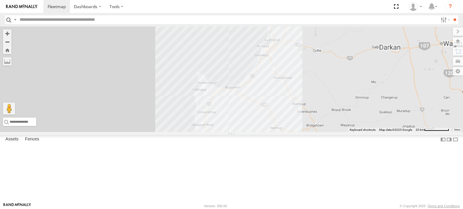
click at [284, 132] on div "CV316- [PERSON_NAME] PM009- [PERSON_NAME]" at bounding box center [231, 80] width 463 height 106
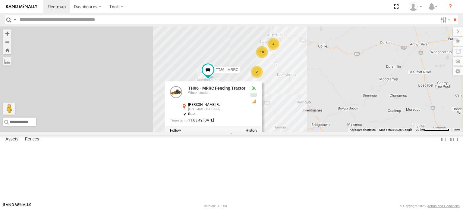
click at [282, 132] on div "CV316- [PERSON_NAME] PM009- [PERSON_NAME] 26 3 23 10 4 23 18 CV381 - MRRC 2 3 5…" at bounding box center [231, 80] width 463 height 106
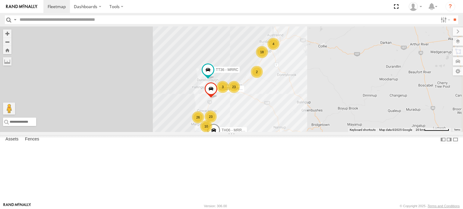
click at [298, 132] on div "CV316- [PERSON_NAME] PM009- [PERSON_NAME] 26 3 23 10 4 23 18 CV381 - MRRC 2 3 5…" at bounding box center [231, 80] width 463 height 106
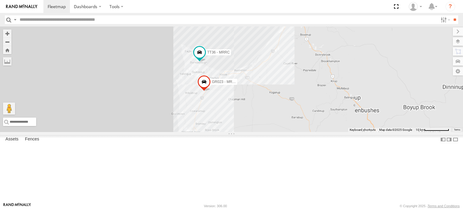
click at [298, 132] on div "CV316- [PERSON_NAME] PM009- [PERSON_NAME] CV381 - MRRC TT36 - MRRC TH06 - MRRC …" at bounding box center [231, 80] width 463 height 106
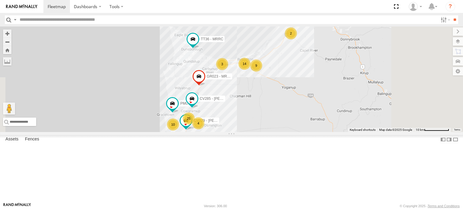
click at [298, 132] on div "CV316- [PERSON_NAME] PM009- [PERSON_NAME] CV381 - MRRC TT36 - MRRC TH06 - MRRC …" at bounding box center [231, 80] width 463 height 106
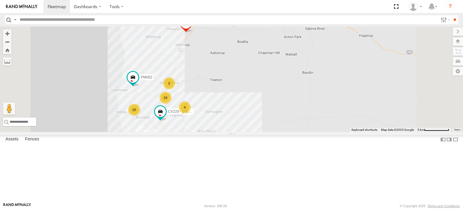
drag, startPoint x: 271, startPoint y: 171, endPoint x: 292, endPoint y: 112, distance: 62.6
click at [292, 112] on div "CV316- [PERSON_NAME] PM009- [PERSON_NAME] CV381 - MRRC TT36 - MRRC TH06 - MRRC …" at bounding box center [231, 80] width 463 height 106
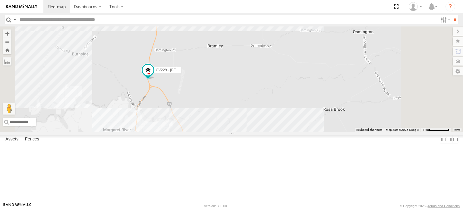
drag, startPoint x: 230, startPoint y: 112, endPoint x: 237, endPoint y: 121, distance: 12.1
click at [237, 121] on div "CV316- [PERSON_NAME] PM009- [PERSON_NAME] CV381 - MRRC TT36 - MRRC TH06 - MRRC …" at bounding box center [231, 80] width 463 height 106
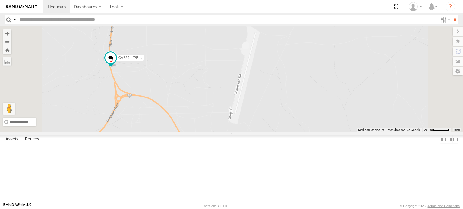
click at [199, 116] on div "CV316- [PERSON_NAME] PM009- [PERSON_NAME] CV381 - MRRC TT36 - MRRC TH06 - MRRC …" at bounding box center [231, 80] width 463 height 106
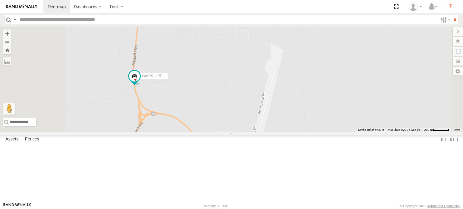
drag, startPoint x: 195, startPoint y: 112, endPoint x: 220, endPoint y: 130, distance: 31.0
click at [220, 130] on div "CV316- [PERSON_NAME] PM009- [PERSON_NAME] CV381 - MRRC TT36 - MRRC TH06 - MRRC …" at bounding box center [231, 80] width 463 height 106
drag, startPoint x: 220, startPoint y: 130, endPoint x: 207, endPoint y: 141, distance: 16.3
click at [207, 132] on div "CV316- [PERSON_NAME] PM009- [PERSON_NAME] CV381 - MRRC TT36 - MRRC TH06 - MRRC …" at bounding box center [231, 80] width 463 height 106
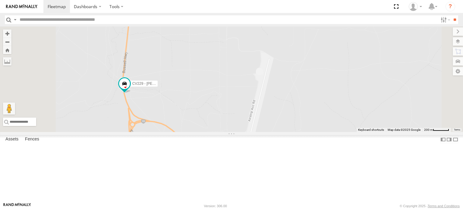
drag, startPoint x: 214, startPoint y: 139, endPoint x: 218, endPoint y: 201, distance: 62.5
click at [218, 132] on div "CV316- [PERSON_NAME] PM009- [PERSON_NAME] CV381 - MRRC TT36 - MRRC TH06 - MRRC …" at bounding box center [231, 80] width 463 height 106
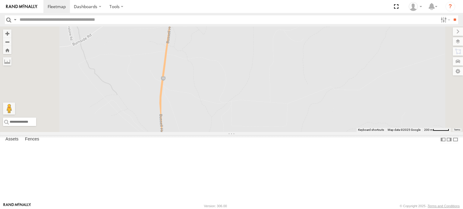
drag, startPoint x: 248, startPoint y: 129, endPoint x: 231, endPoint y: 146, distance: 24.7
click at [231, 132] on div "CV316- [PERSON_NAME] PM009- [PERSON_NAME] CV381 - MRRC TT36 - MRRC TH06 - MRRC …" at bounding box center [231, 80] width 463 height 106
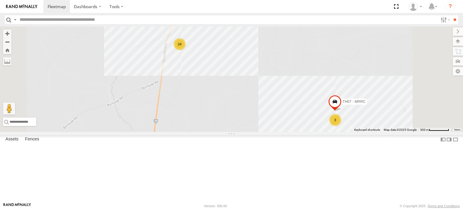
drag, startPoint x: 253, startPoint y: 89, endPoint x: 249, endPoint y: 146, distance: 56.8
click at [249, 132] on div "CV316- [PERSON_NAME] PM009- [PERSON_NAME] CV381 - MRRC TT36 - MRRC TH06 - MRRC …" at bounding box center [231, 80] width 463 height 106
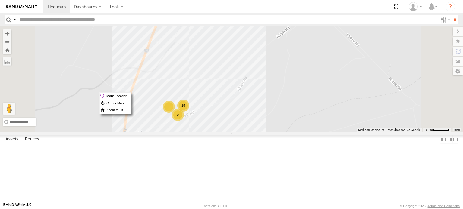
drag, startPoint x: 250, startPoint y: 92, endPoint x: 232, endPoint y: 82, distance: 20.9
click at [232, 82] on div "CV316- [PERSON_NAME] PM009- [PERSON_NAME] CV381 - MRRC TT36 - MRRC TH06 - MRRC …" at bounding box center [231, 80] width 463 height 106
click at [189, 112] on div "15" at bounding box center [183, 106] width 12 height 12
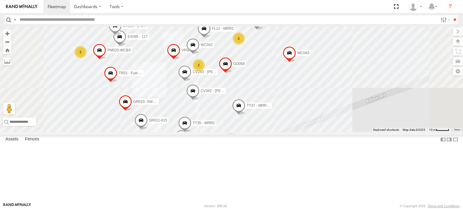
click at [310, 56] on label "WC043" at bounding box center [301, 53] width 18 height 6
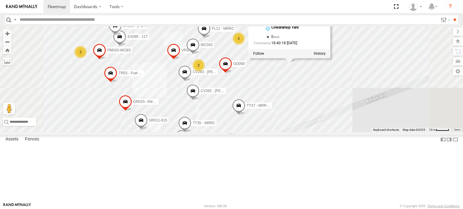
click at [363, 115] on div "CV316- [PERSON_NAME] PM009- [PERSON_NAME] CV381 - MRRC TT36 - MRRC TH06 - MRRC …" at bounding box center [231, 80] width 463 height 106
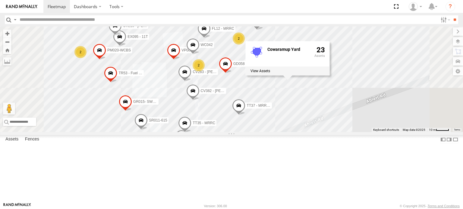
click at [295, 86] on div "CV316- [PERSON_NAME] PM009- [PERSON_NAME] CV381 - MRRC TT36 - MRRC TH06 - MRRC …" at bounding box center [231, 80] width 463 height 106
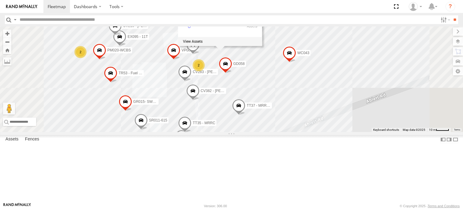
click at [271, 113] on div "CV316- [PERSON_NAME] PM009- [PERSON_NAME] CV381 - MRRC TT36 - MRRC TH06 - MRRC …" at bounding box center [231, 80] width 463 height 106
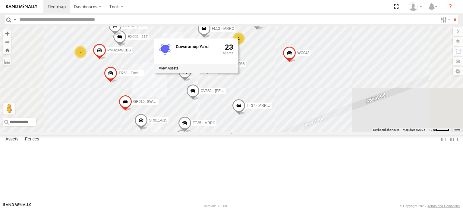
click at [302, 117] on div "CV316- [PERSON_NAME] PM009- [PERSON_NAME] CV381 - MRRC TT36 - MRRC TH06 - MRRC …" at bounding box center [231, 80] width 463 height 106
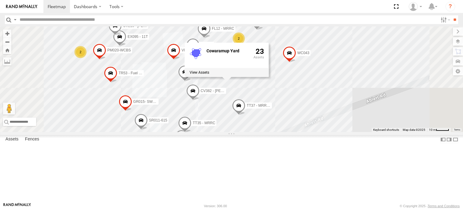
click at [321, 123] on div "CV316- [PERSON_NAME] PM009- [PERSON_NAME] CV381 - MRRC TT36 - MRRC TH06 - MRRC …" at bounding box center [231, 80] width 463 height 106
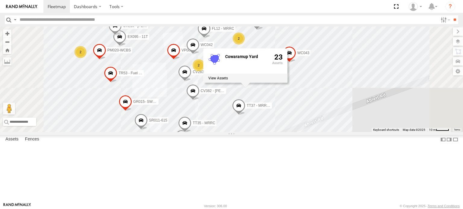
click at [254, 43] on div "CV316- [PERSON_NAME] PM009- [PERSON_NAME] CV381 - MRRC TT36 - MRRC TH06 - MRRC …" at bounding box center [231, 80] width 463 height 106
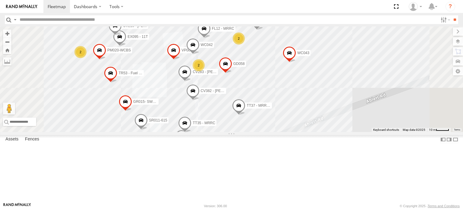
click at [192, 52] on span "VP003" at bounding box center [186, 50] width 11 height 4
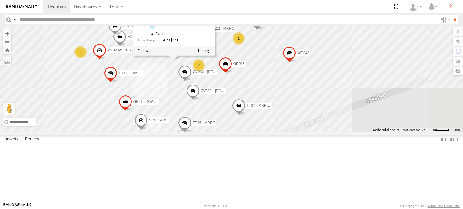
click at [241, 111] on div "CV316- [PERSON_NAME] PM009- [PERSON_NAME] CV381 - MRRC TT36 - MRRC TH06 - MRRC …" at bounding box center [231, 80] width 463 height 106
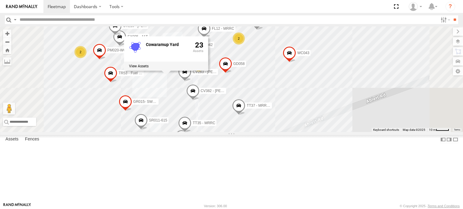
click at [235, 32] on label "FL12 - MRRC" at bounding box center [221, 29] width 28 height 6
